Goal: Transaction & Acquisition: Purchase product/service

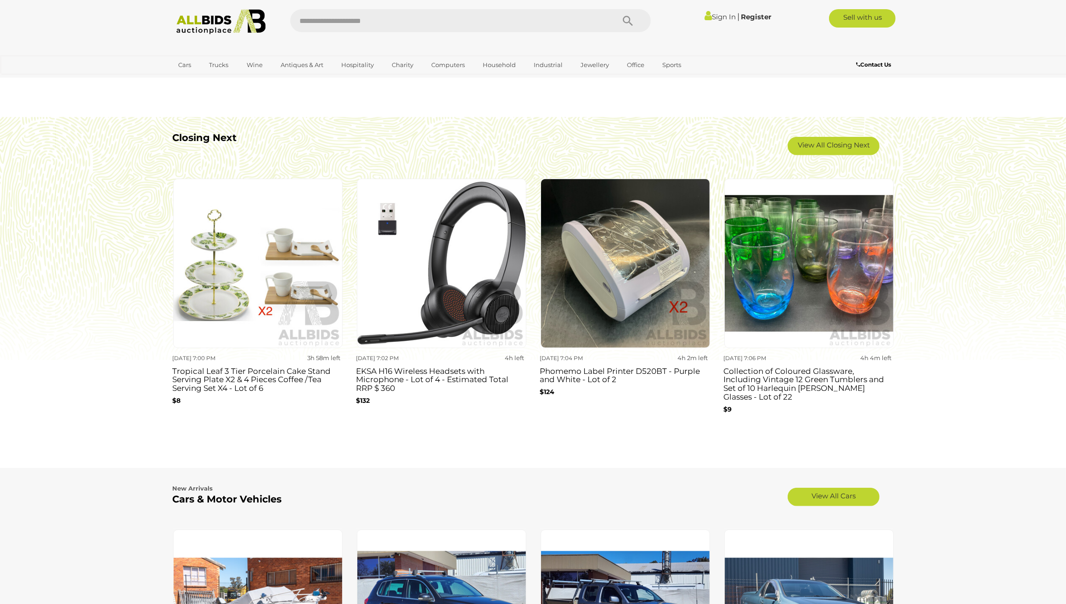
scroll to position [574, 0]
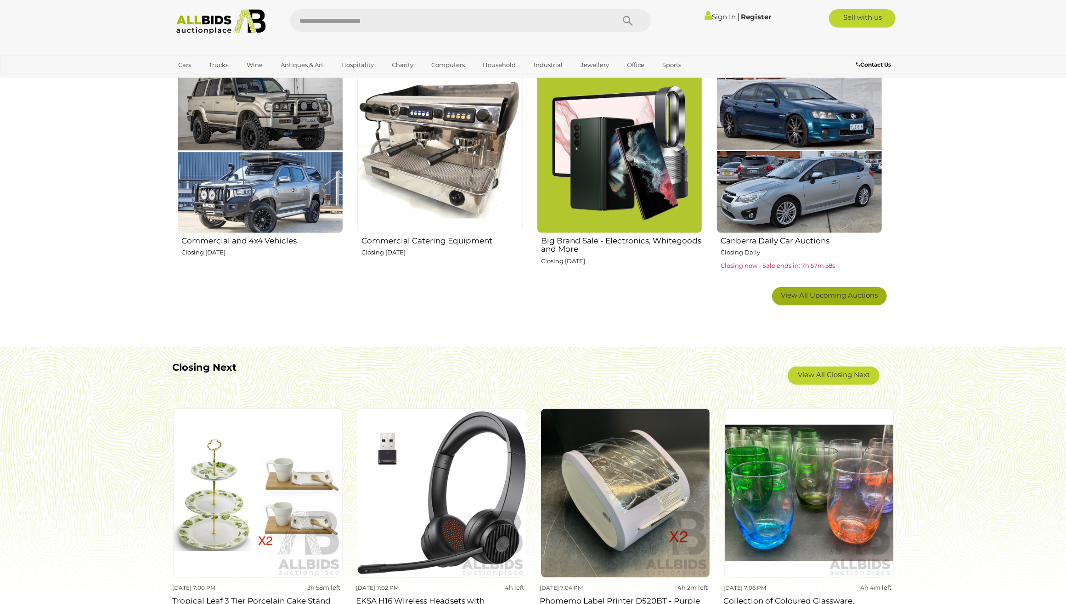
drag, startPoint x: 839, startPoint y: 293, endPoint x: 942, endPoint y: 278, distance: 103.9
click at [839, 293] on span "View All Upcoming Auctions" at bounding box center [829, 295] width 97 height 9
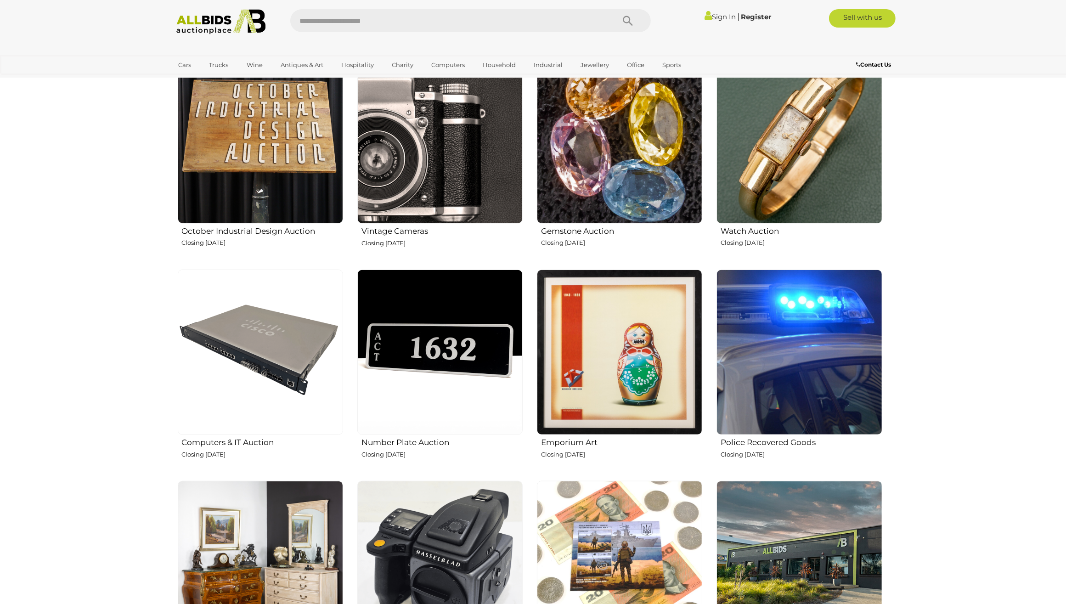
scroll to position [1034, 0]
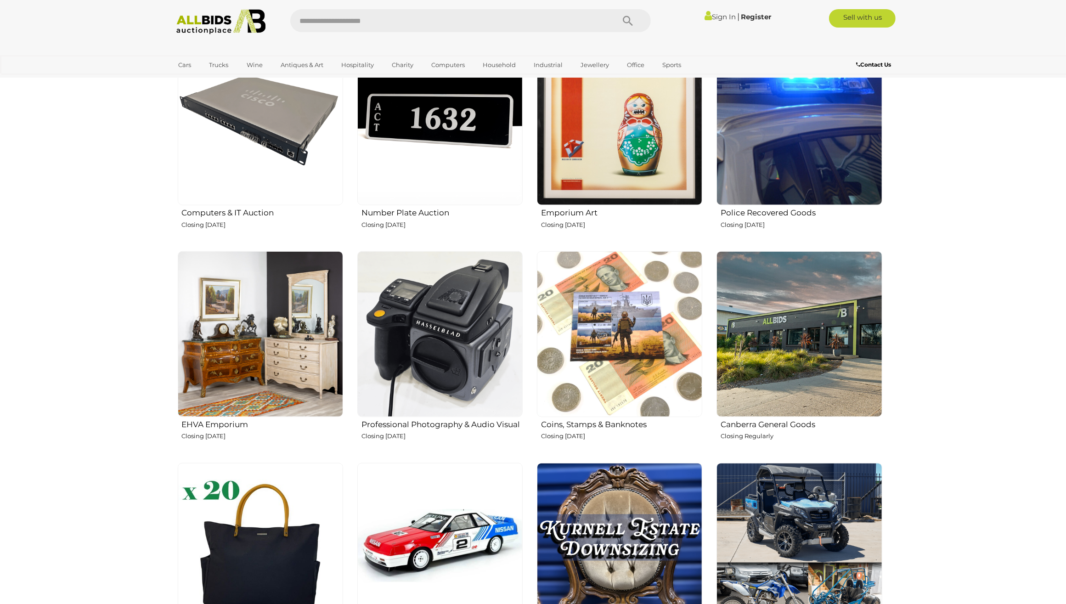
click at [409, 357] on img at bounding box center [439, 333] width 165 height 165
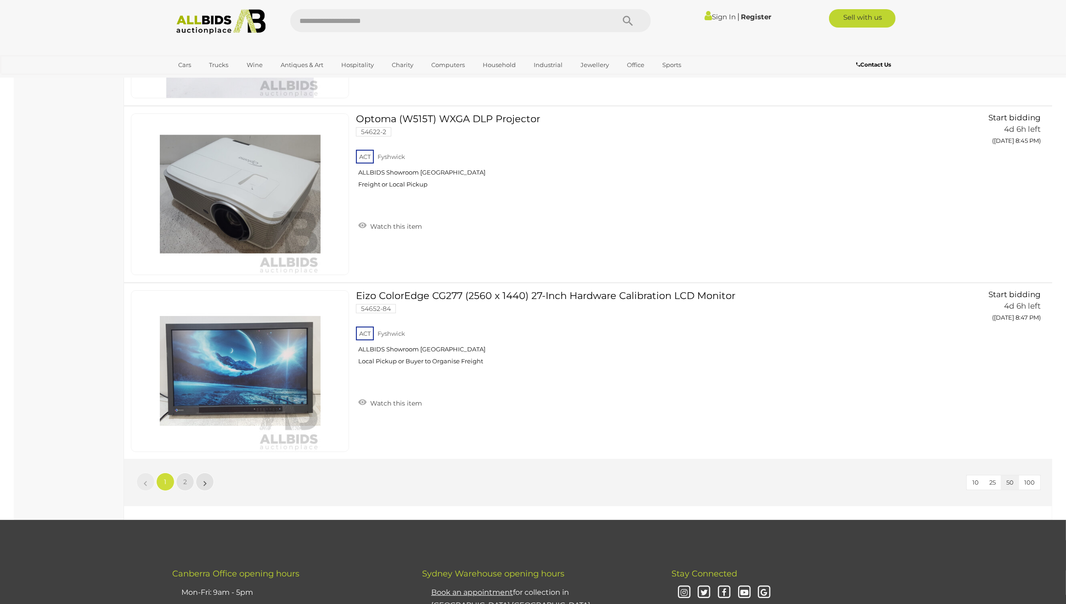
scroll to position [8526, 0]
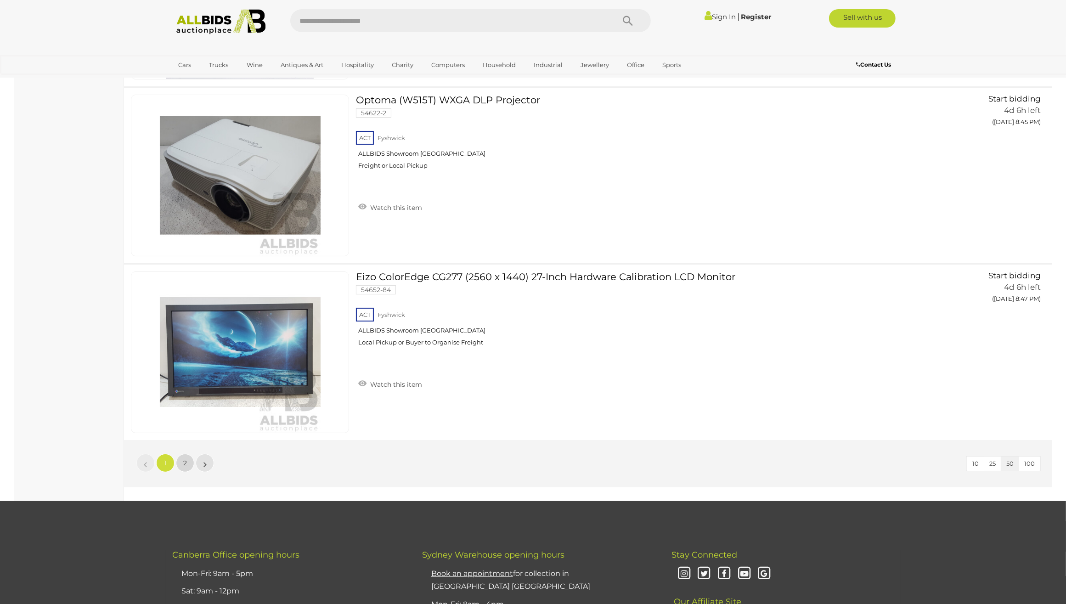
click at [187, 462] on span "2" at bounding box center [185, 463] width 4 height 8
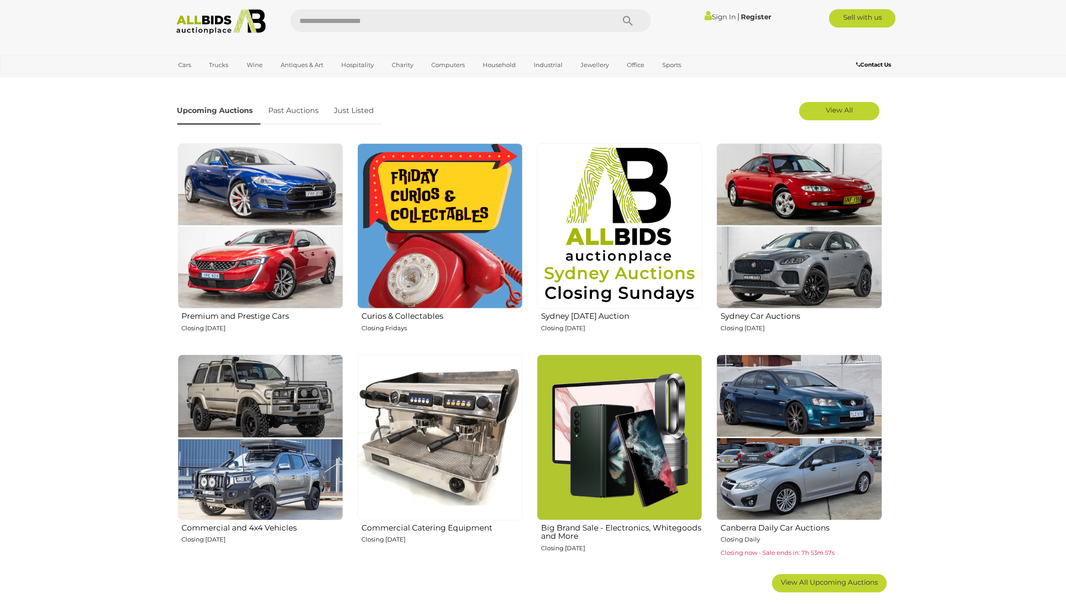
scroll to position [574, 0]
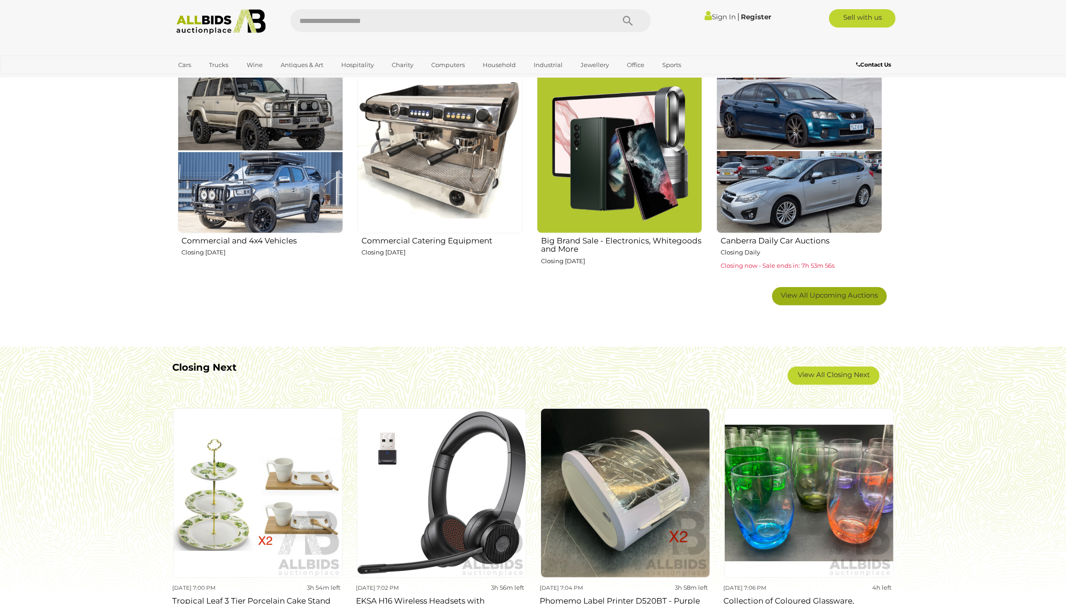
click at [857, 301] on link "View All Upcoming Auctions" at bounding box center [829, 296] width 115 height 18
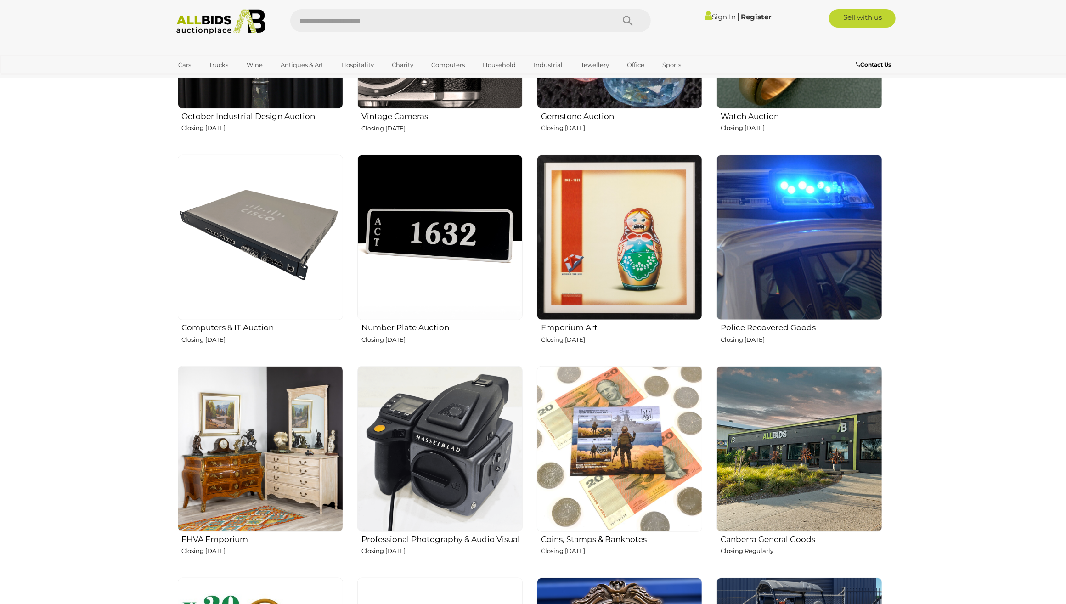
scroll to position [1148, 0]
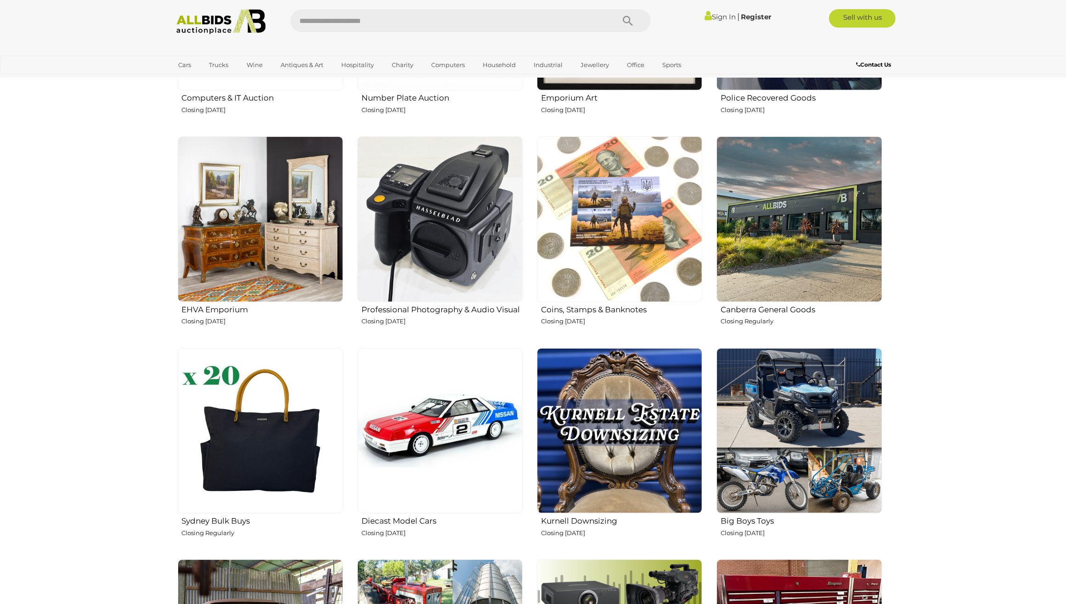
click at [454, 231] on img at bounding box center [439, 218] width 165 height 165
